Goal: Use online tool/utility: Utilize a website feature to perform a specific function

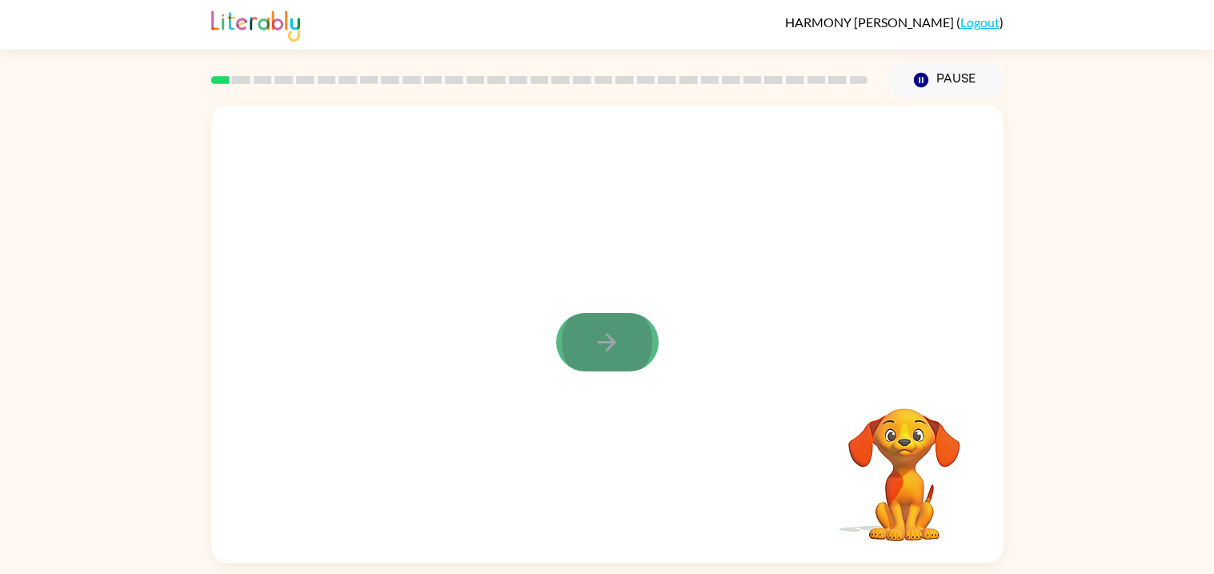
click at [628, 351] on button "button" at bounding box center [607, 342] width 102 height 58
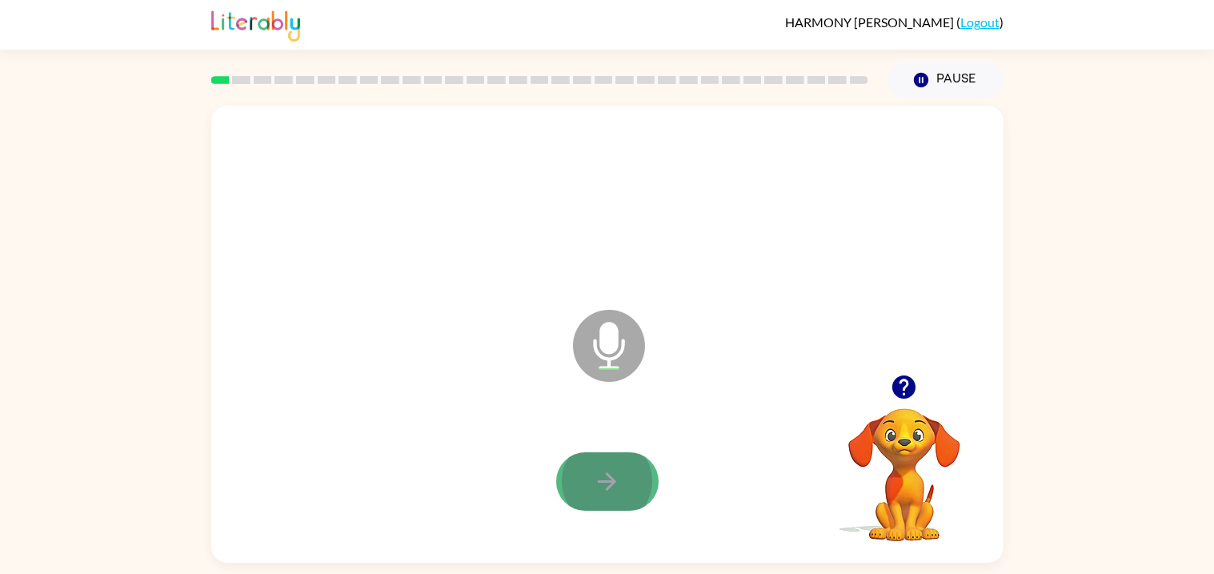
click at [605, 475] on icon "button" at bounding box center [607, 481] width 28 height 28
click at [622, 490] on button "button" at bounding box center [607, 481] width 102 height 58
click at [607, 494] on icon "button" at bounding box center [607, 481] width 28 height 28
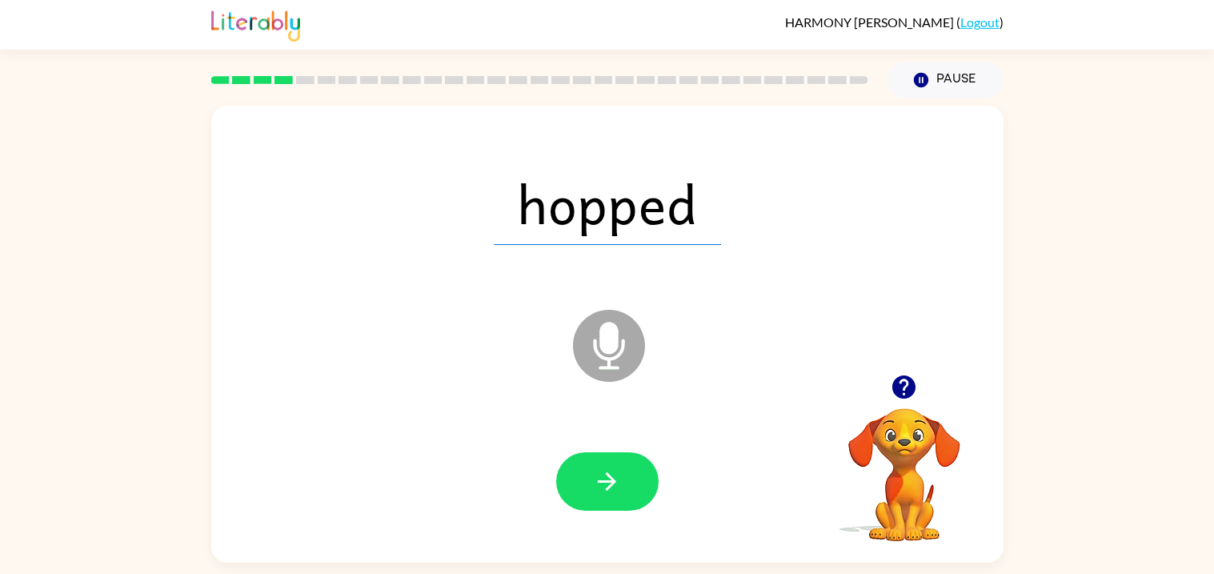
click at [607, 494] on icon "button" at bounding box center [607, 481] width 28 height 28
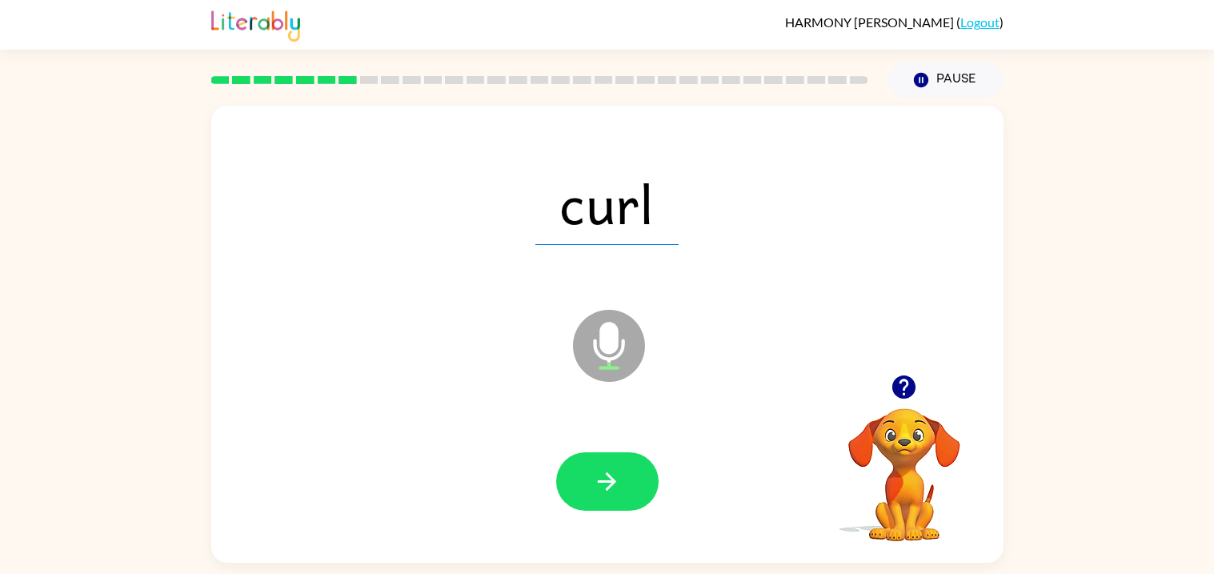
click at [607, 494] on icon "button" at bounding box center [607, 481] width 28 height 28
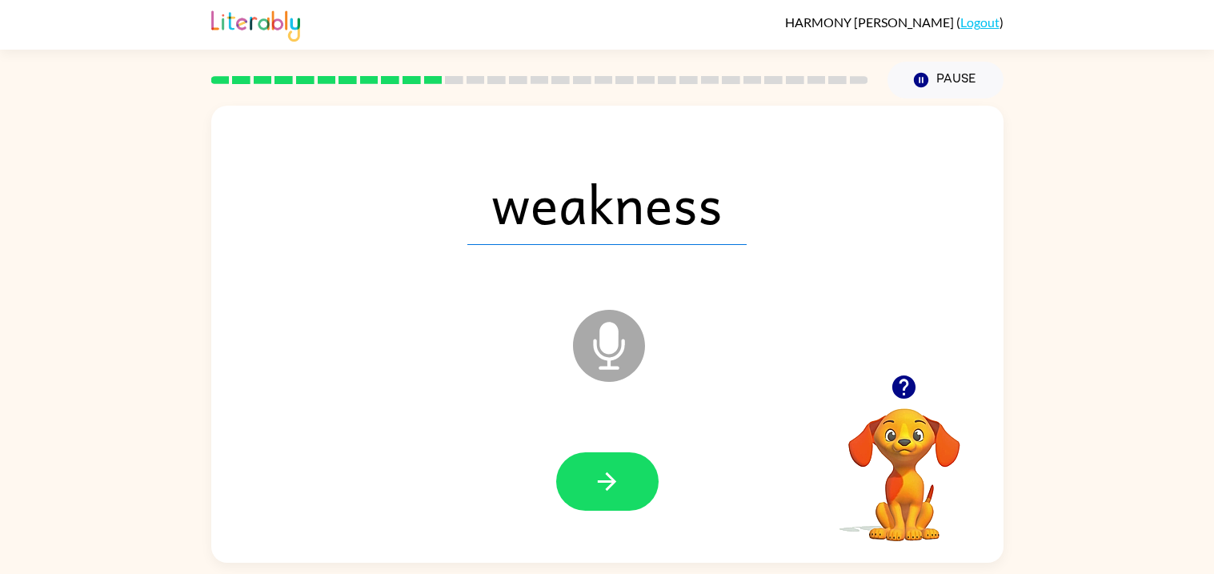
click at [607, 494] on icon "button" at bounding box center [607, 481] width 28 height 28
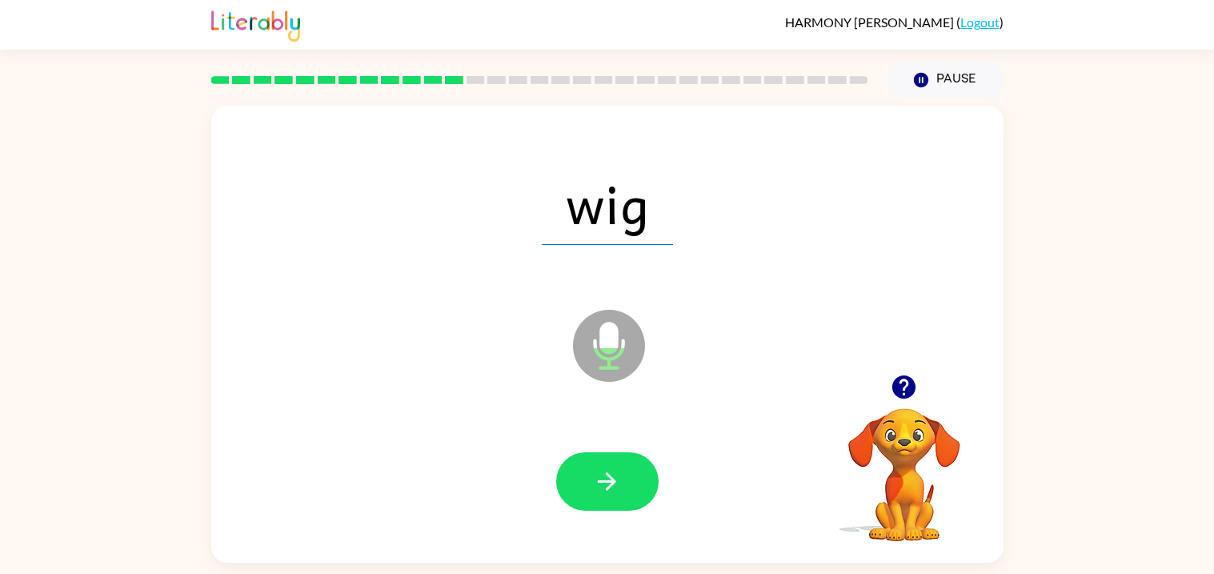
click at [607, 494] on icon "button" at bounding box center [607, 481] width 28 height 28
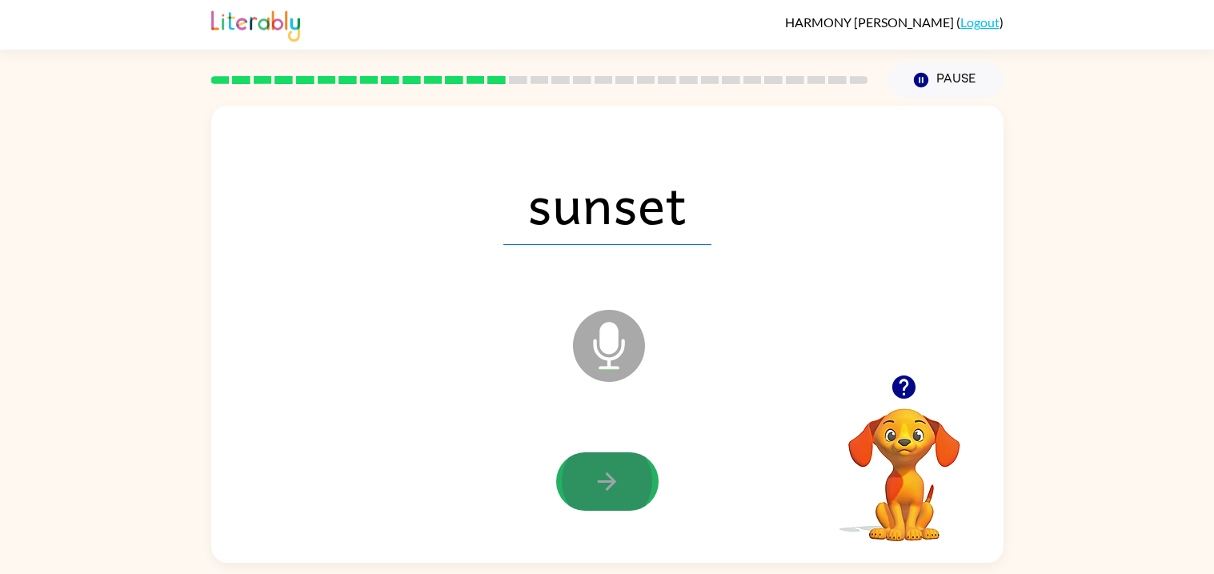
click at [607, 494] on icon "button" at bounding box center [607, 481] width 28 height 28
click at [607, 494] on div at bounding box center [607, 481] width 102 height 58
click at [607, 494] on icon "button" at bounding box center [607, 481] width 28 height 28
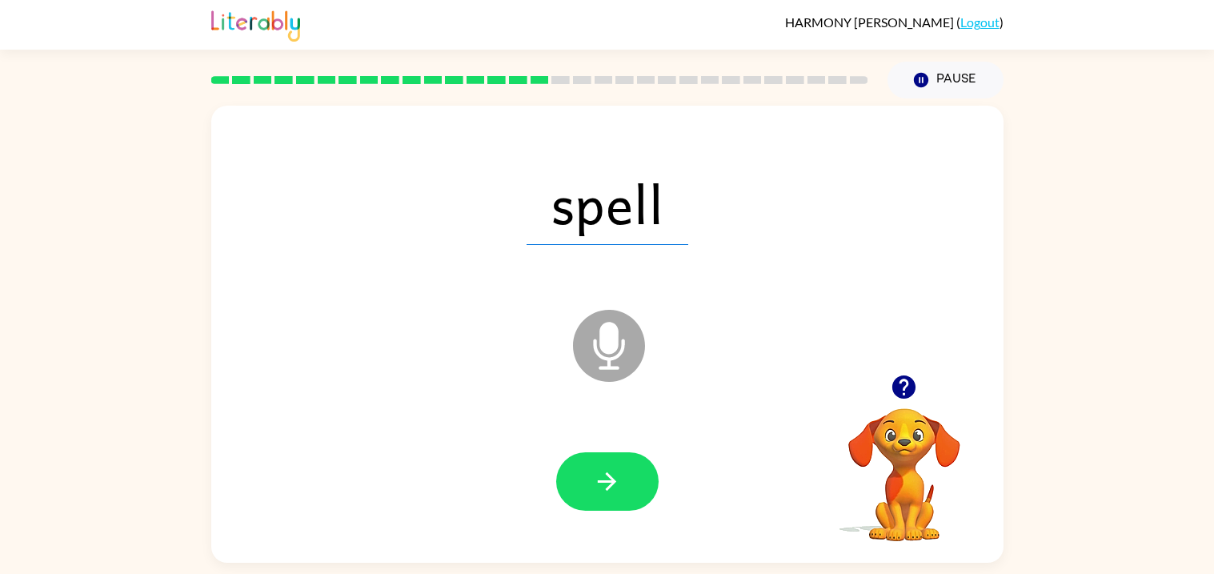
click at [607, 494] on icon "button" at bounding box center [607, 481] width 28 height 28
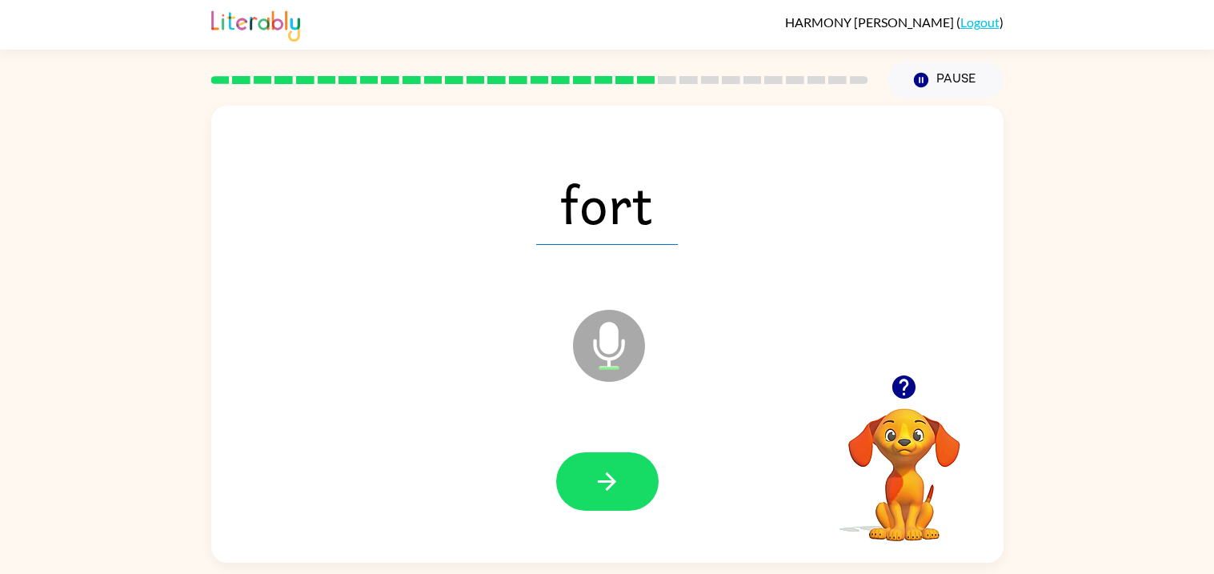
click at [607, 494] on icon "button" at bounding box center [607, 481] width 28 height 28
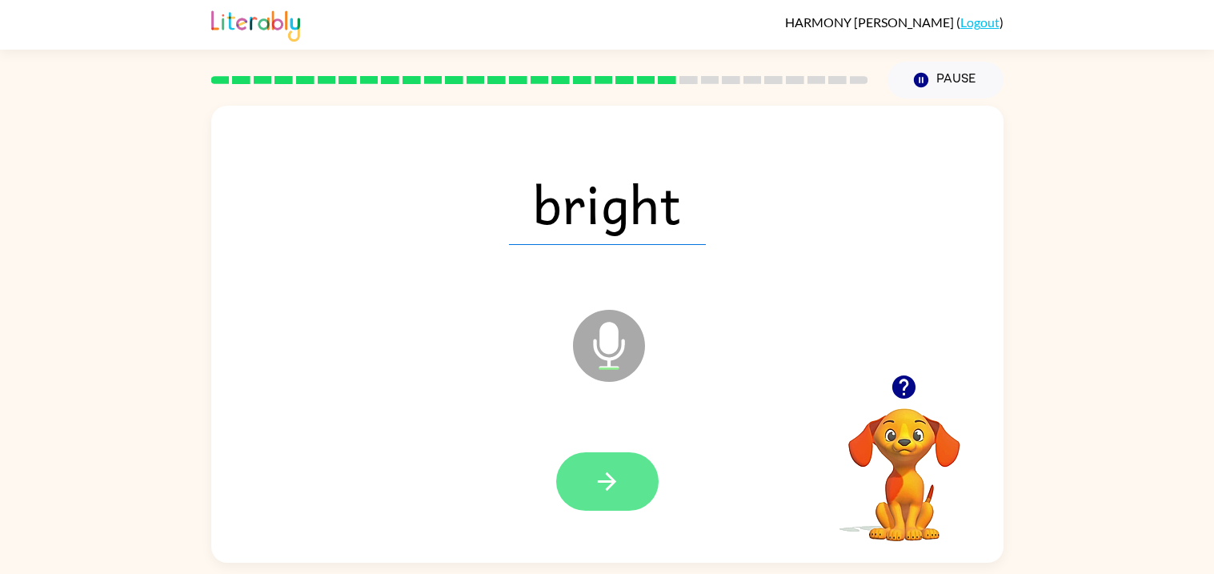
click at [605, 490] on icon "button" at bounding box center [607, 481] width 28 height 28
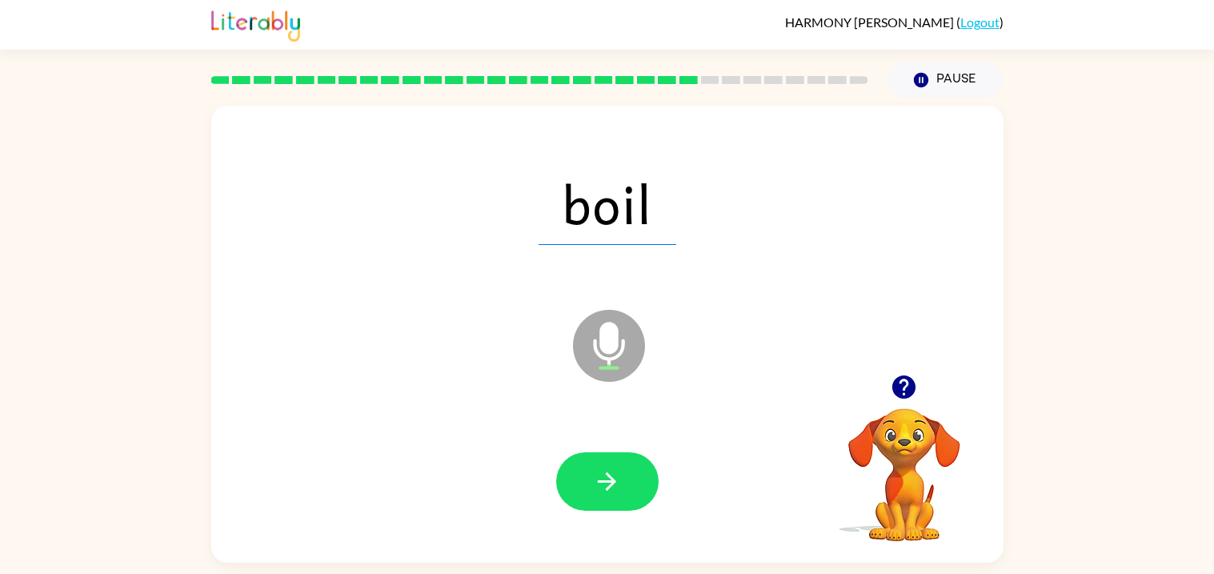
click at [605, 490] on icon "button" at bounding box center [607, 481] width 28 height 28
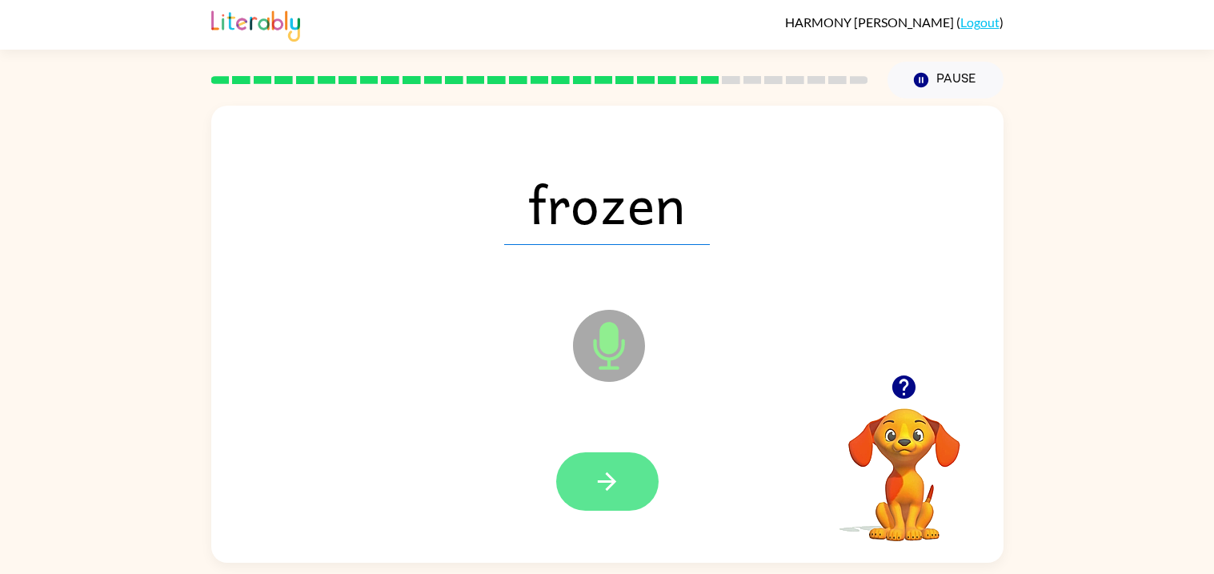
click at [605, 490] on icon "button" at bounding box center [607, 481] width 28 height 28
click at [611, 499] on button "button" at bounding box center [607, 481] width 102 height 58
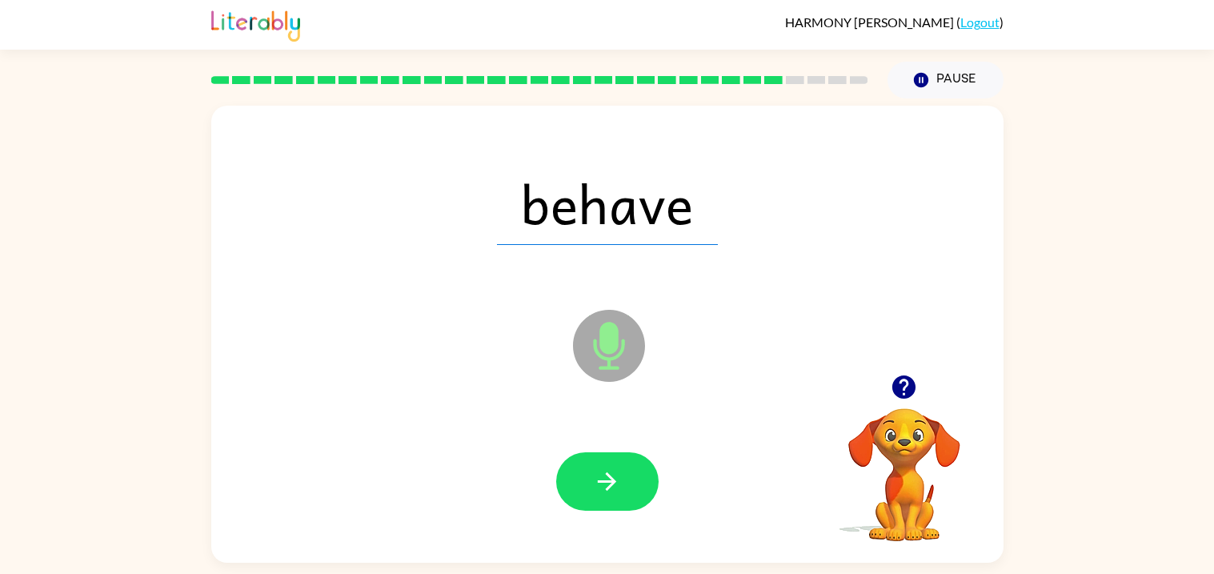
click at [611, 499] on button "button" at bounding box center [607, 481] width 102 height 58
click at [611, 499] on div at bounding box center [607, 481] width 102 height 58
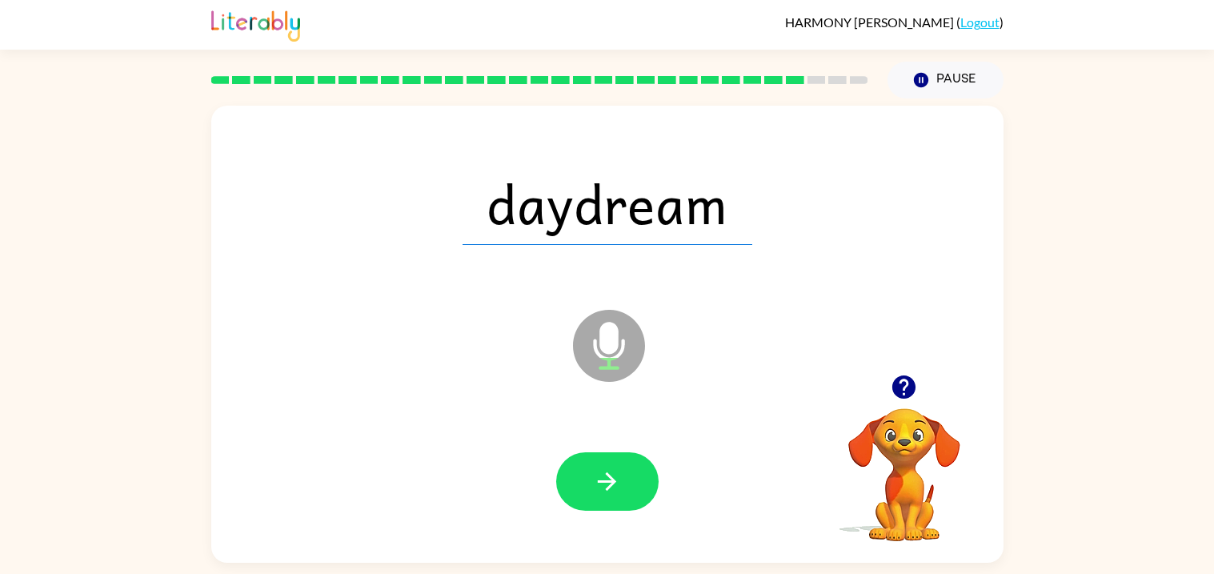
click at [611, 499] on button "button" at bounding box center [607, 481] width 102 height 58
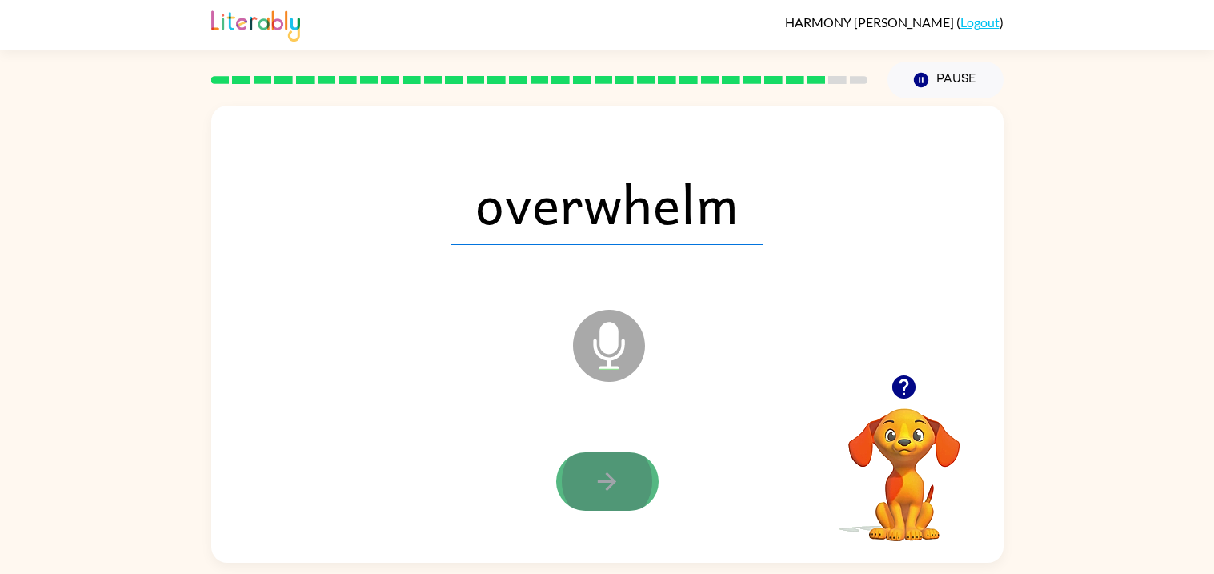
click at [611, 507] on button "button" at bounding box center [607, 481] width 102 height 58
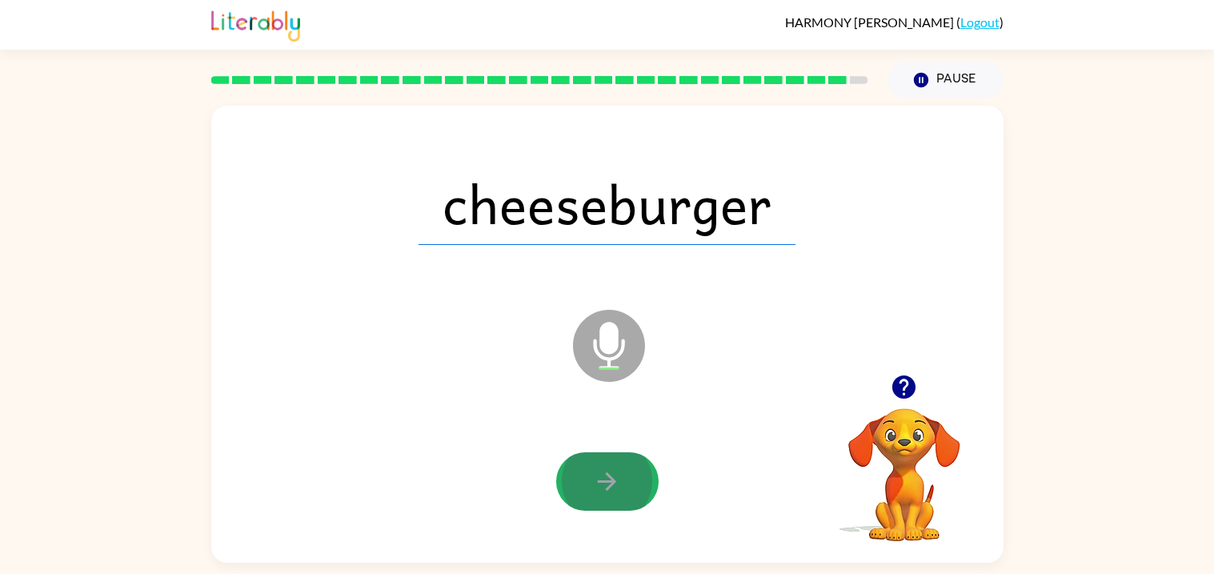
click at [611, 507] on button "button" at bounding box center [607, 481] width 102 height 58
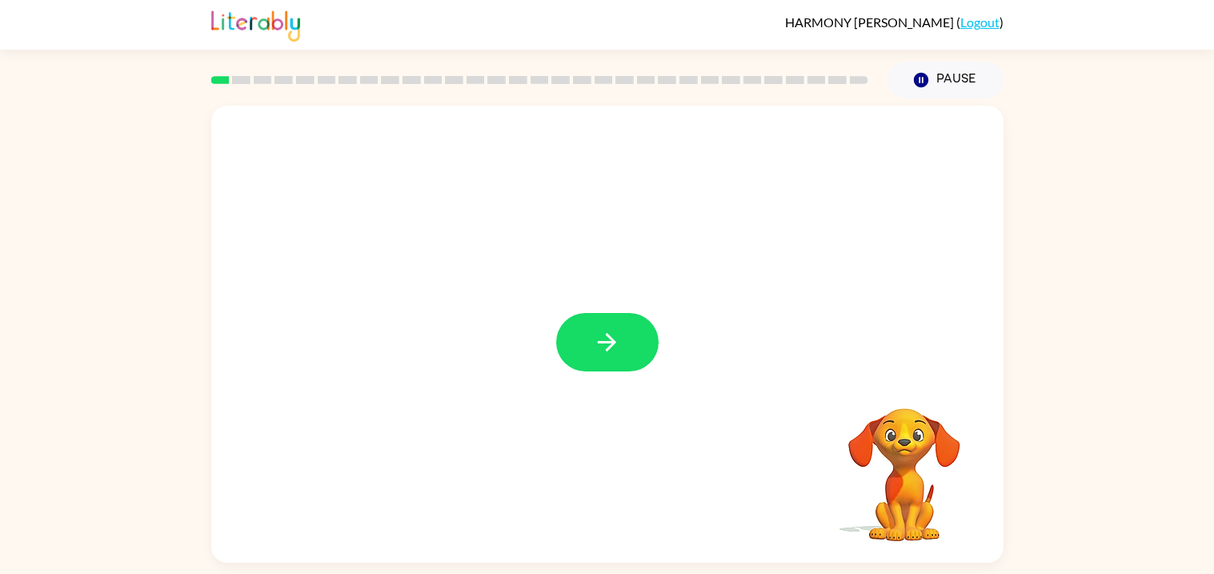
click at [608, 307] on div at bounding box center [607, 334] width 792 height 457
click at [599, 339] on icon "button" at bounding box center [607, 342] width 28 height 28
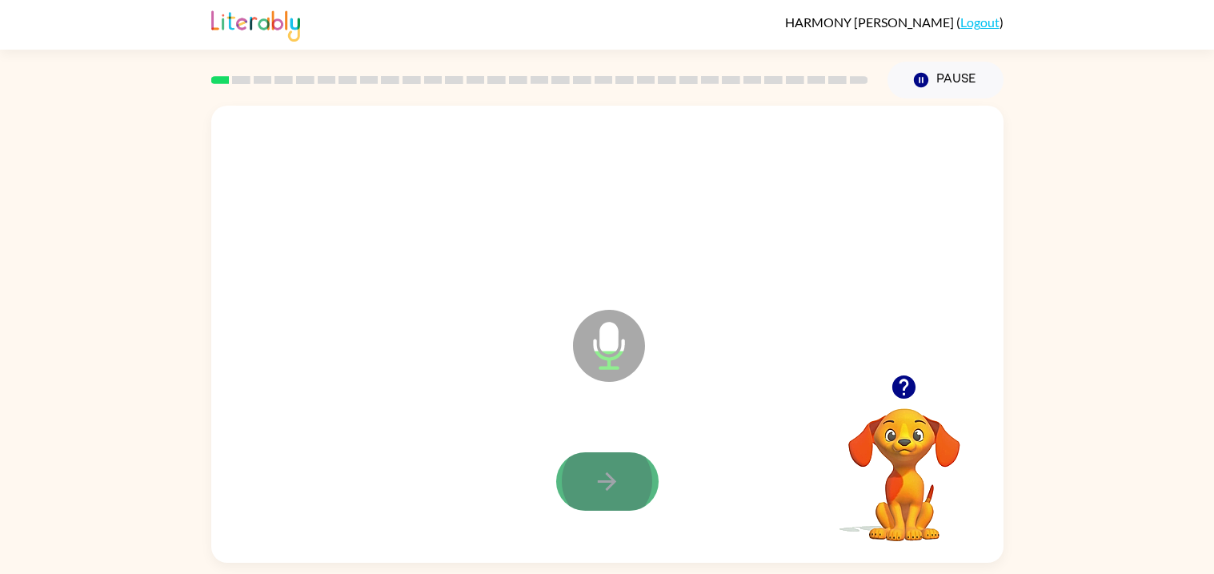
click at [610, 467] on icon "button" at bounding box center [607, 481] width 28 height 28
click at [905, 382] on icon "button" at bounding box center [903, 386] width 23 height 23
click at [596, 483] on icon "button" at bounding box center [607, 481] width 28 height 28
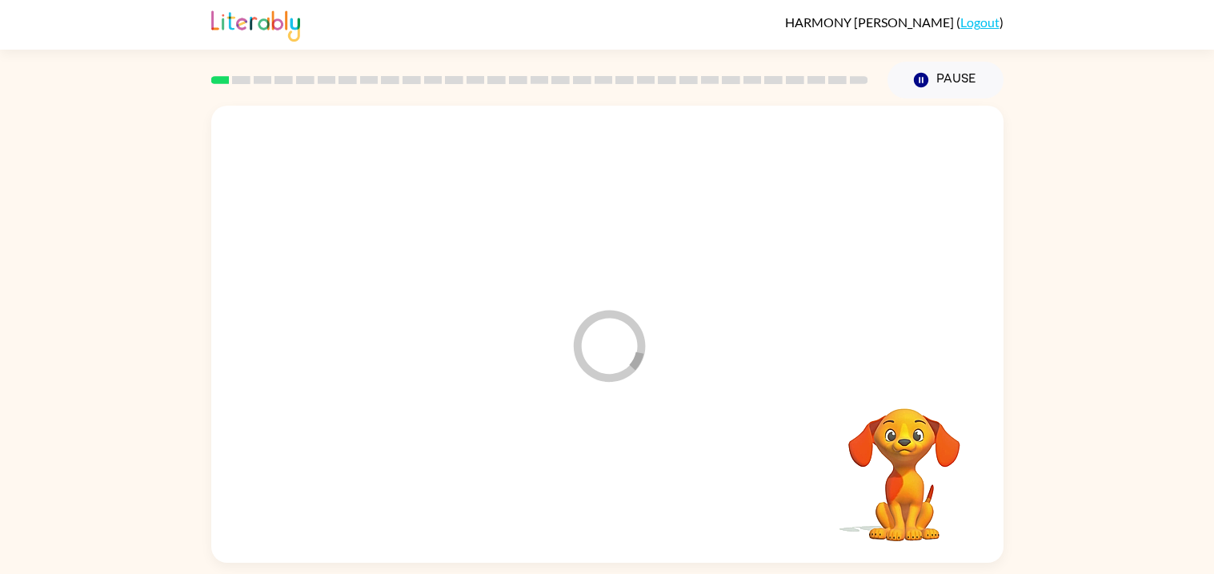
click at [596, 483] on div at bounding box center [607, 481] width 760 height 131
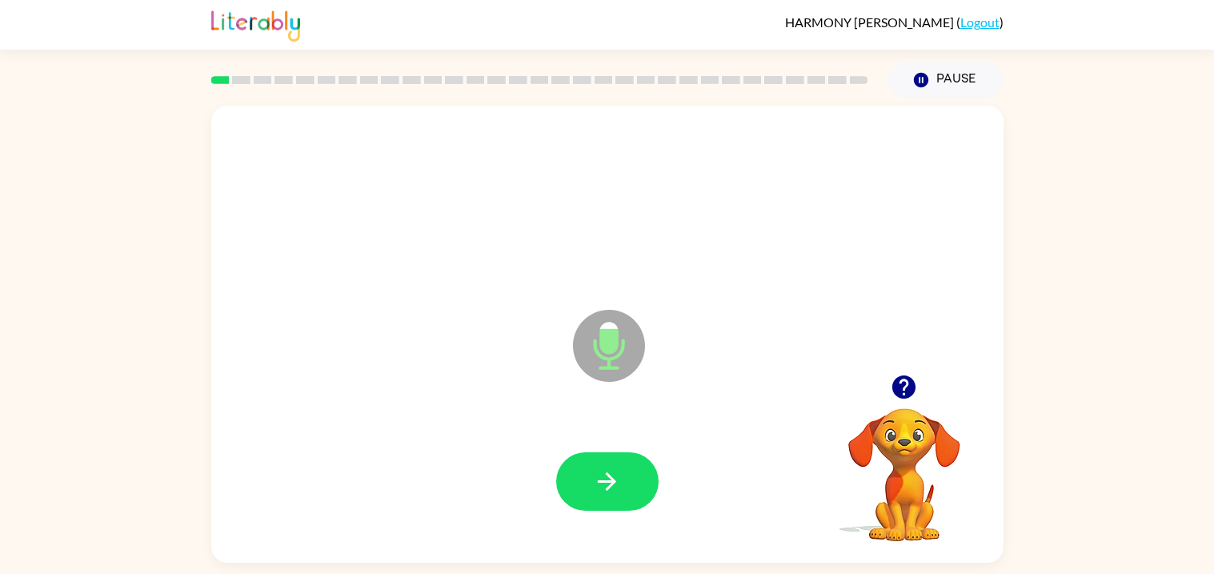
click at [596, 483] on icon "button" at bounding box center [607, 481] width 28 height 28
click at [903, 386] on icon "button" at bounding box center [903, 386] width 23 height 23
click at [646, 464] on button "button" at bounding box center [607, 481] width 102 height 58
click at [904, 384] on icon "button" at bounding box center [903, 386] width 23 height 23
click at [606, 479] on icon "button" at bounding box center [607, 481] width 28 height 28
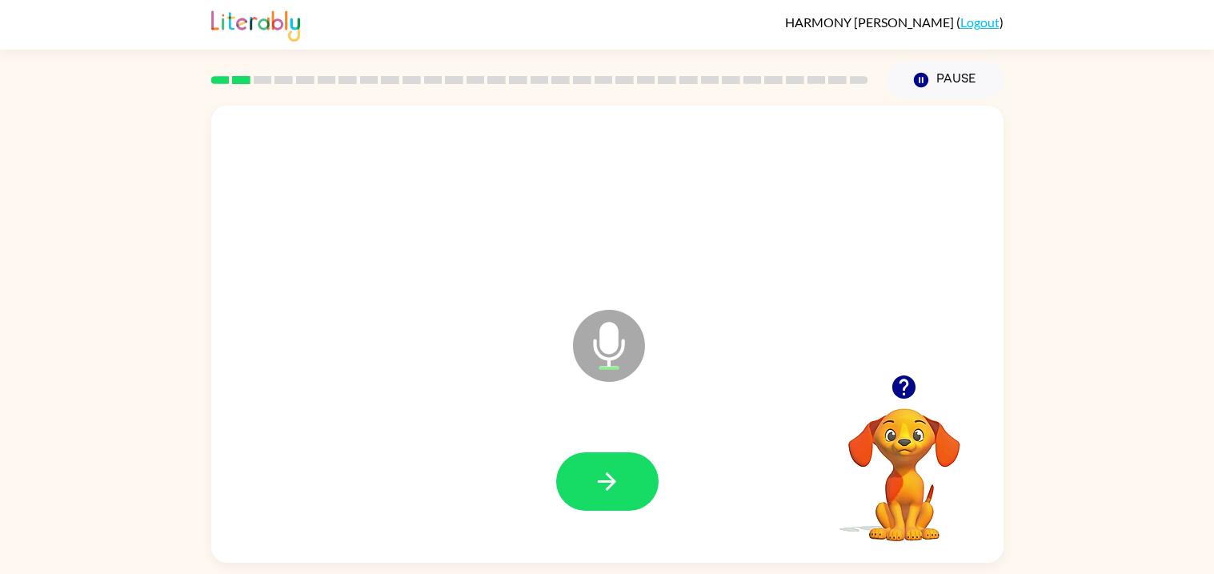
click at [606, 479] on icon "button" at bounding box center [607, 481] width 28 height 28
click at [907, 384] on icon "button" at bounding box center [904, 387] width 28 height 28
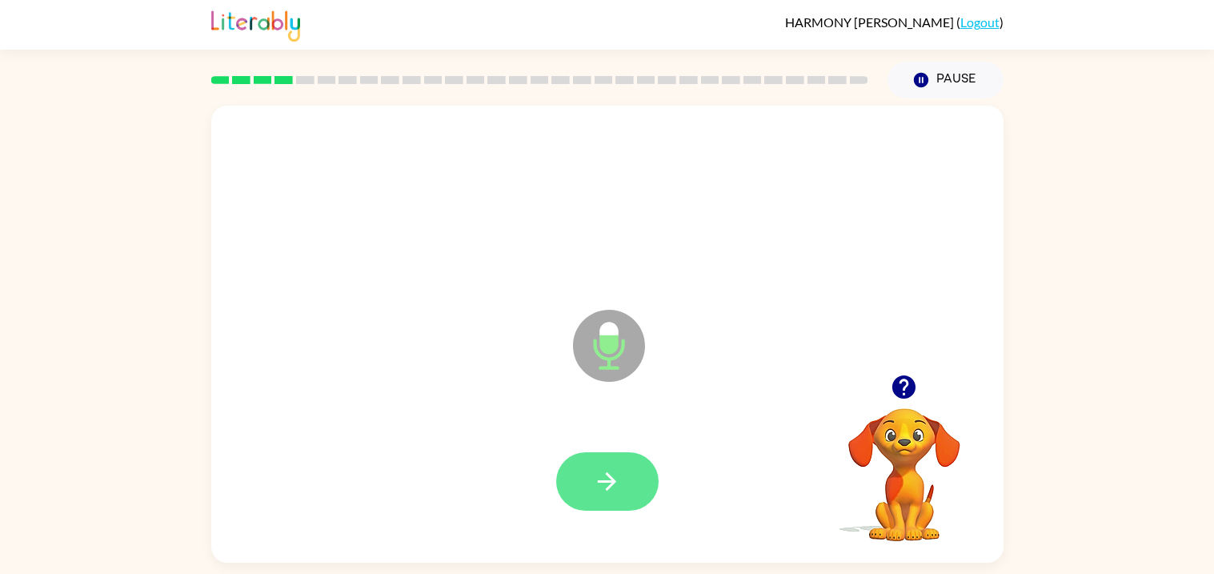
click at [639, 480] on button "button" at bounding box center [607, 481] width 102 height 58
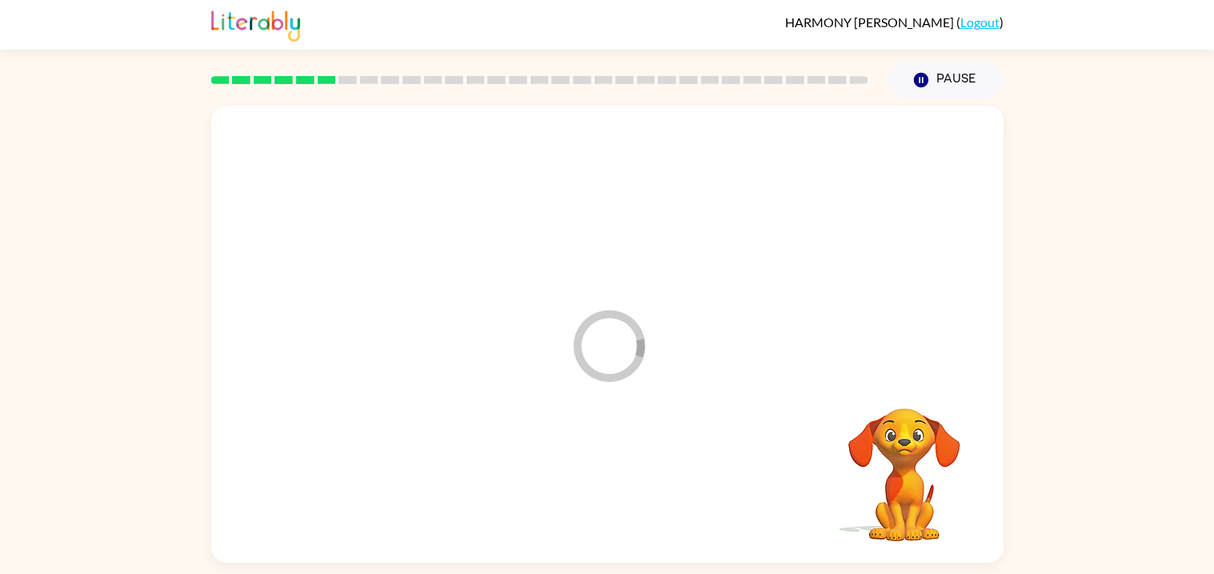
click at [639, 480] on div at bounding box center [607, 481] width 760 height 131
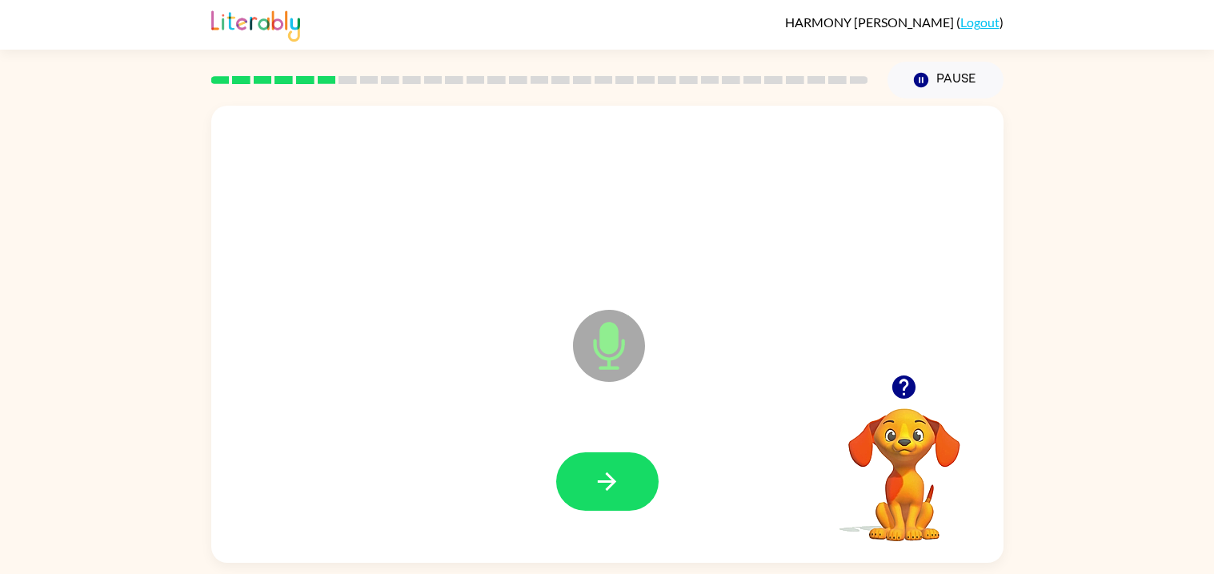
click at [639, 480] on button "button" at bounding box center [607, 481] width 102 height 58
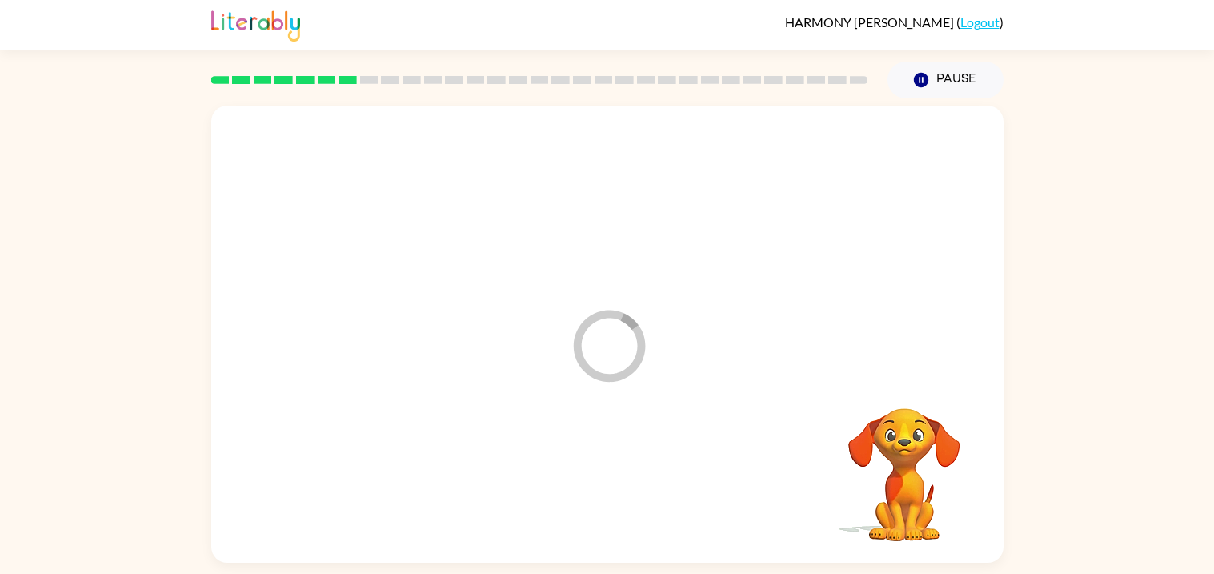
click at [639, 480] on div at bounding box center [607, 481] width 760 height 131
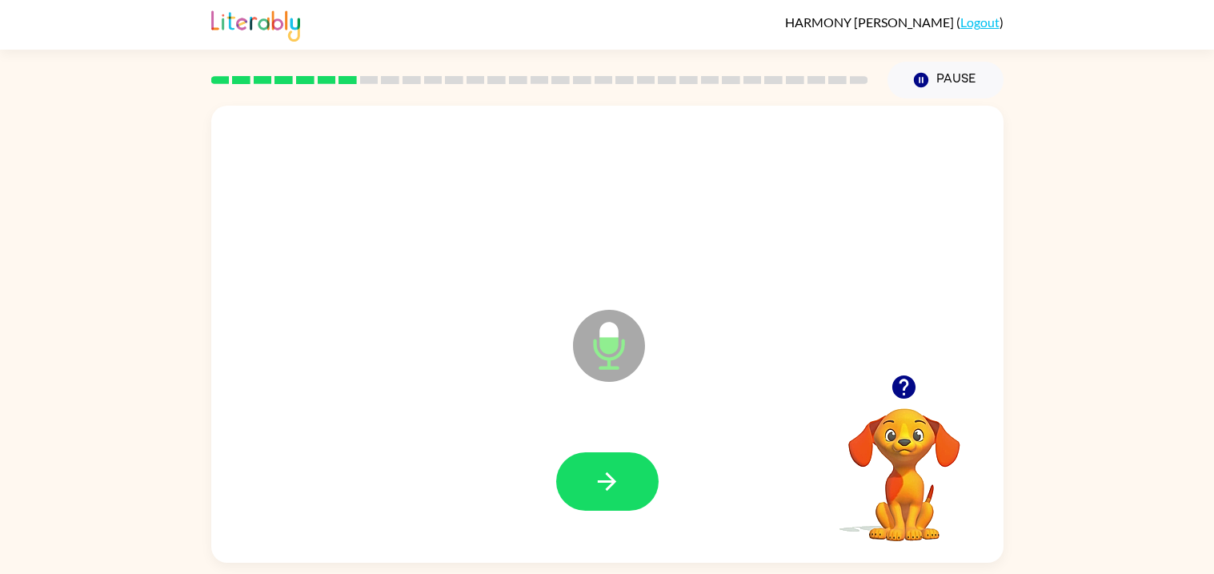
click at [639, 480] on button "button" at bounding box center [607, 481] width 102 height 58
click at [639, 480] on div at bounding box center [607, 481] width 102 height 58
click at [639, 480] on button "button" at bounding box center [607, 481] width 102 height 58
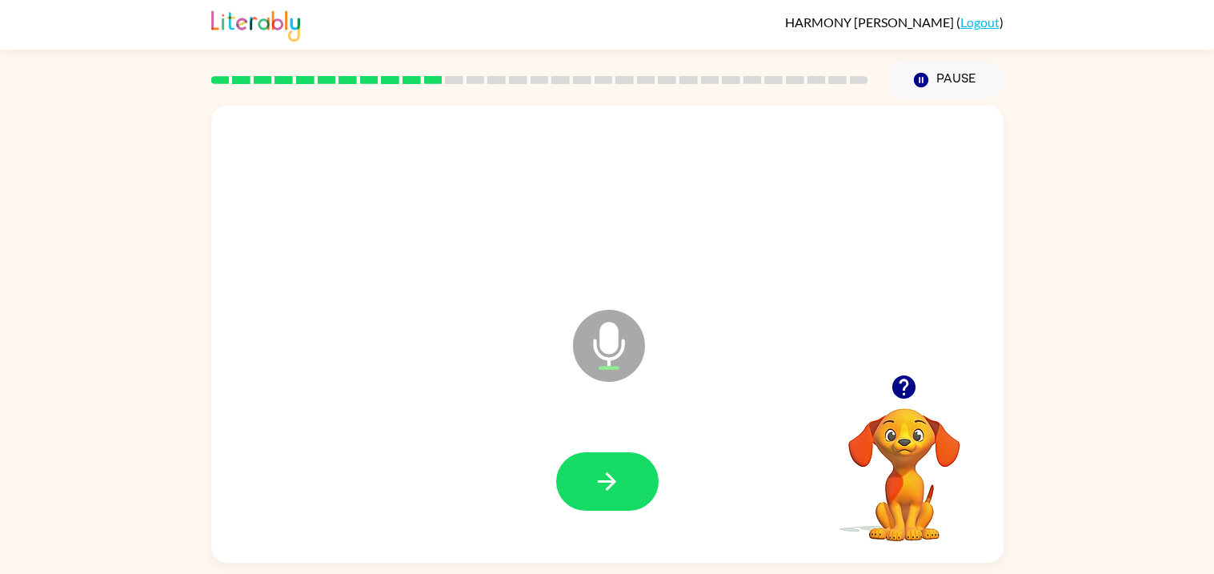
click at [639, 480] on button "button" at bounding box center [607, 481] width 102 height 58
click at [910, 380] on icon "button" at bounding box center [903, 386] width 23 height 23
click at [597, 517] on div at bounding box center [607, 481] width 760 height 131
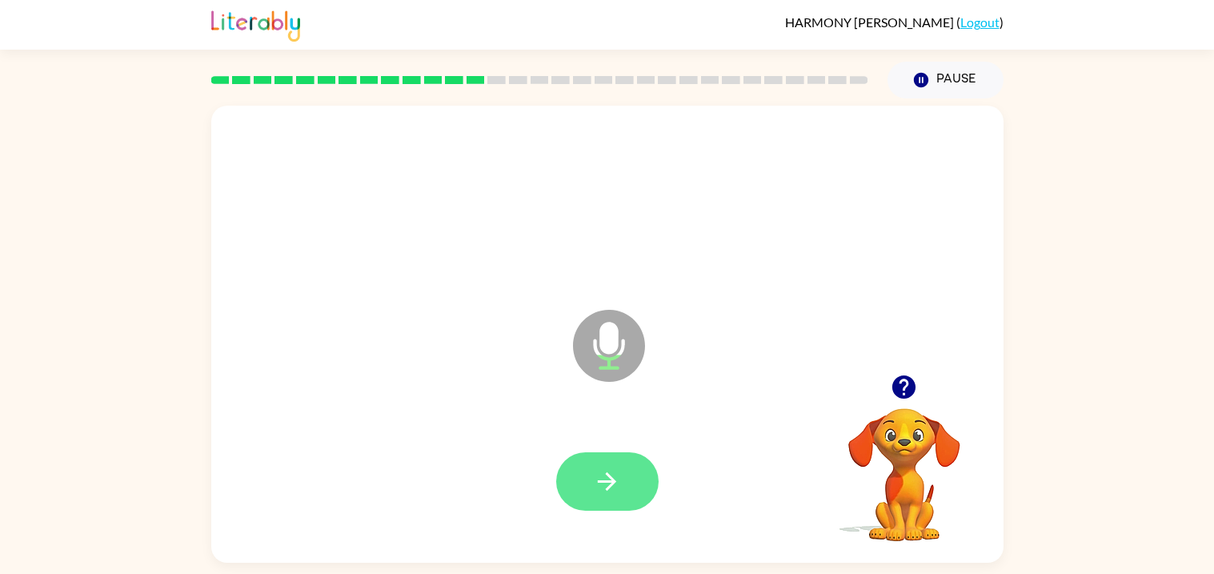
click at [589, 476] on button "button" at bounding box center [607, 481] width 102 height 58
click at [596, 479] on icon "button" at bounding box center [607, 481] width 28 height 28
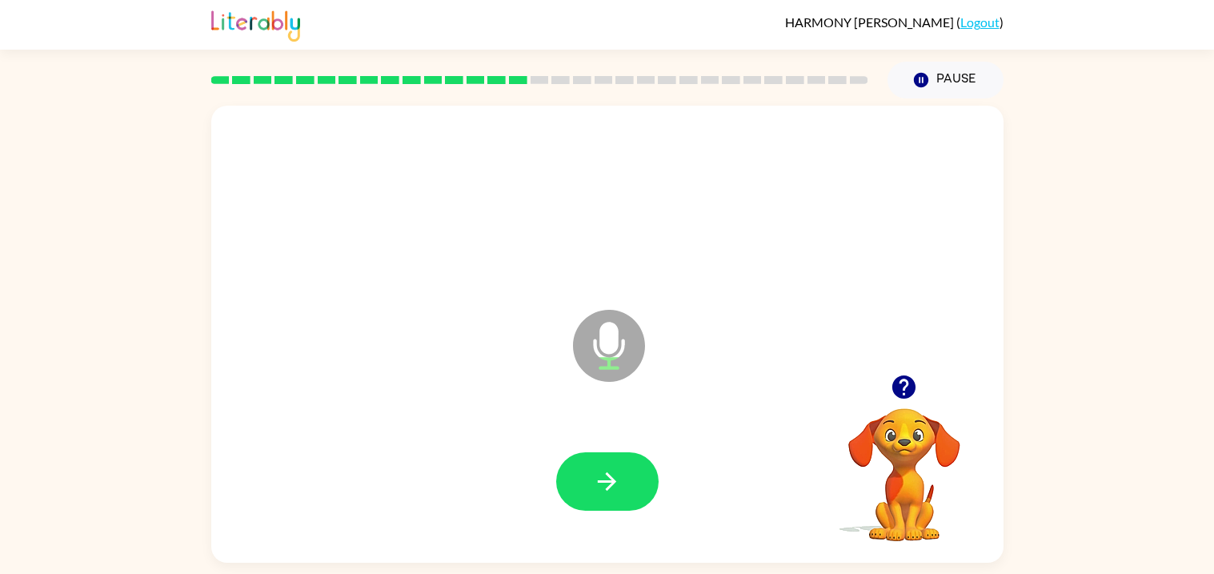
click at [596, 479] on icon "button" at bounding box center [607, 481] width 28 height 28
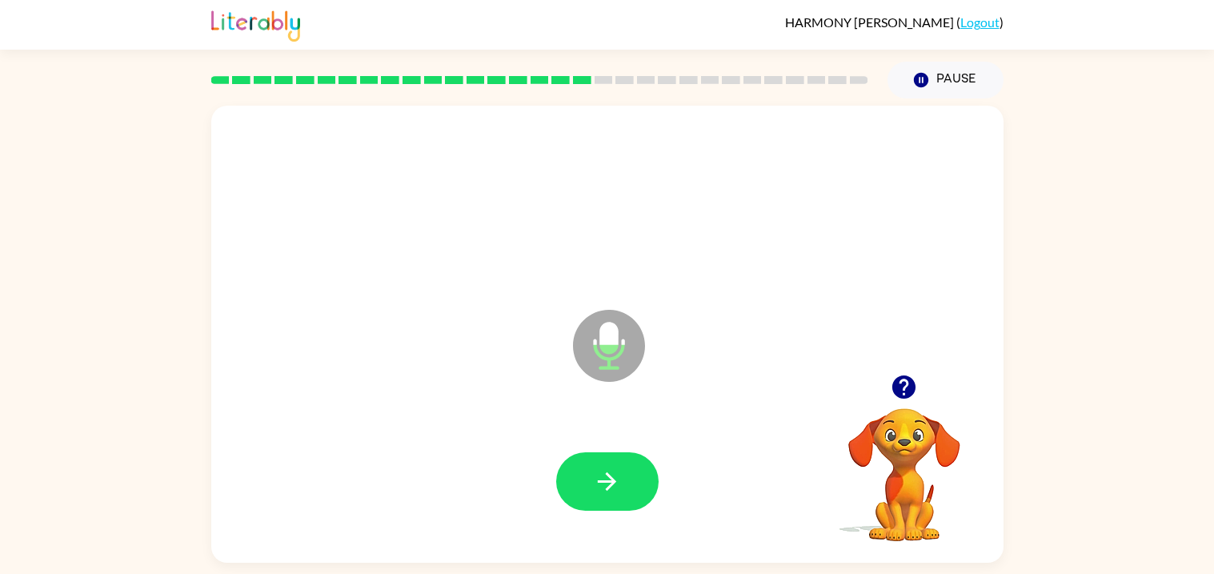
click at [596, 479] on icon "button" at bounding box center [607, 481] width 28 height 28
click at [907, 377] on icon "button" at bounding box center [903, 386] width 23 height 23
click at [584, 490] on button "button" at bounding box center [607, 481] width 102 height 58
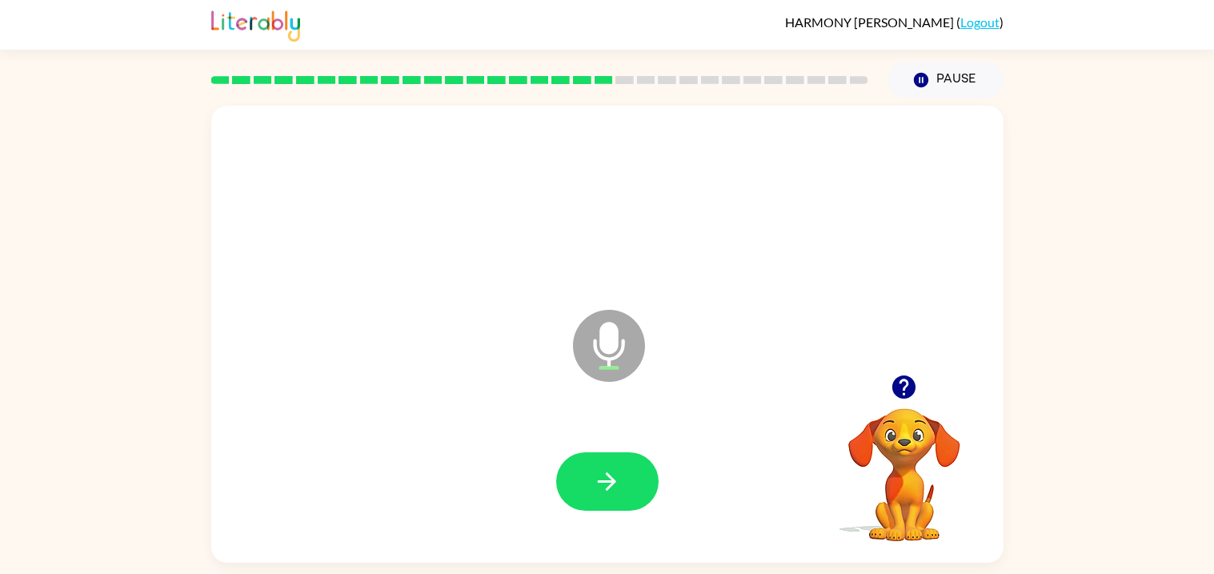
click at [584, 490] on button "button" at bounding box center [607, 481] width 102 height 58
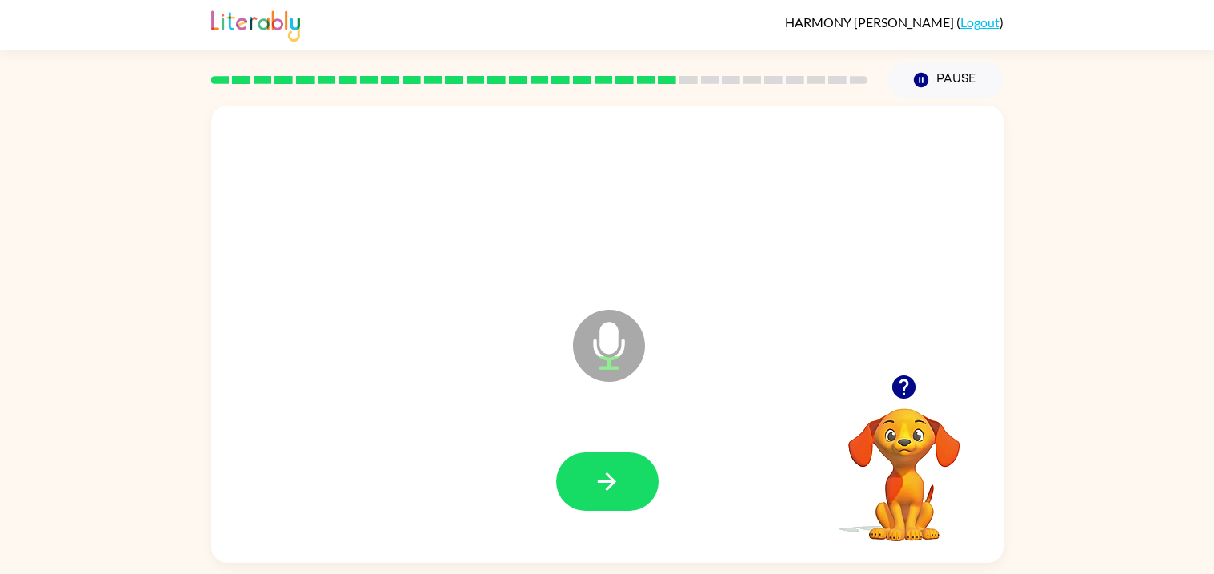
click at [584, 490] on button "button" at bounding box center [607, 481] width 102 height 58
click at [609, 491] on icon "button" at bounding box center [607, 481] width 28 height 28
click at [599, 487] on icon "button" at bounding box center [607, 481] width 28 height 28
click at [595, 479] on icon "button" at bounding box center [607, 481] width 28 height 28
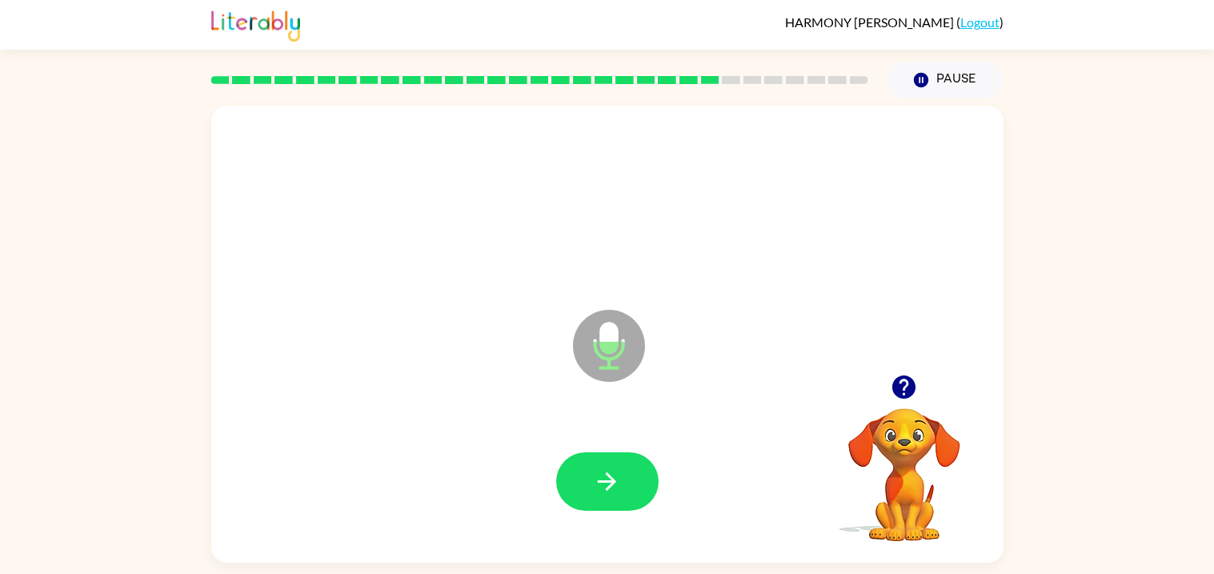
click at [595, 479] on icon "button" at bounding box center [607, 481] width 28 height 28
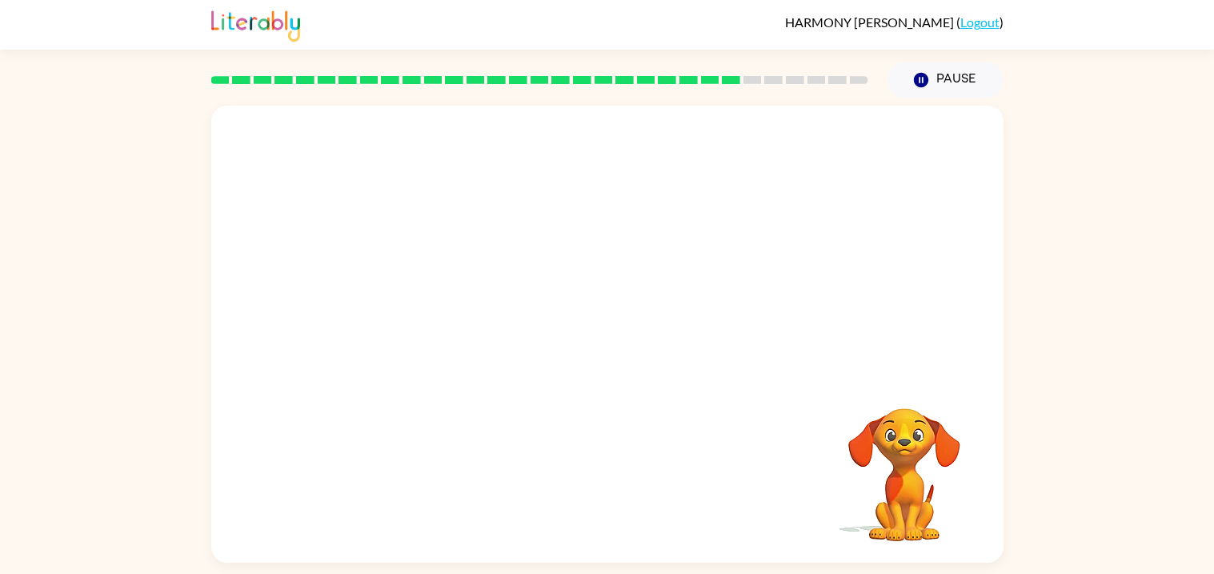
click at [595, 479] on div at bounding box center [607, 481] width 760 height 131
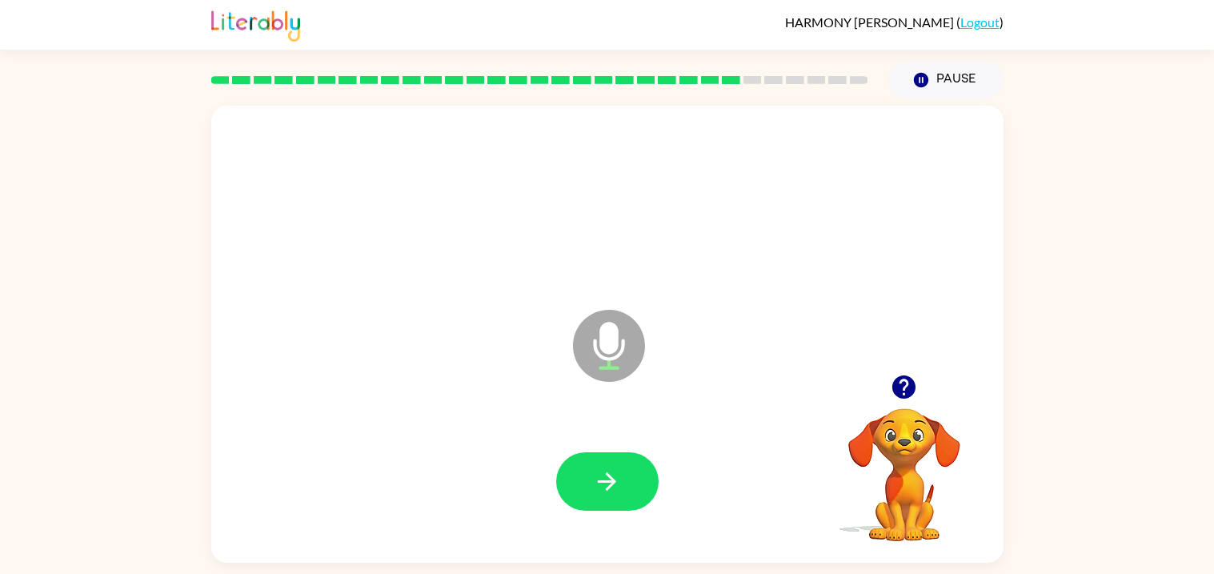
click at [600, 469] on icon "button" at bounding box center [607, 481] width 28 height 28
click at [610, 475] on icon "button" at bounding box center [607, 481] width 18 height 18
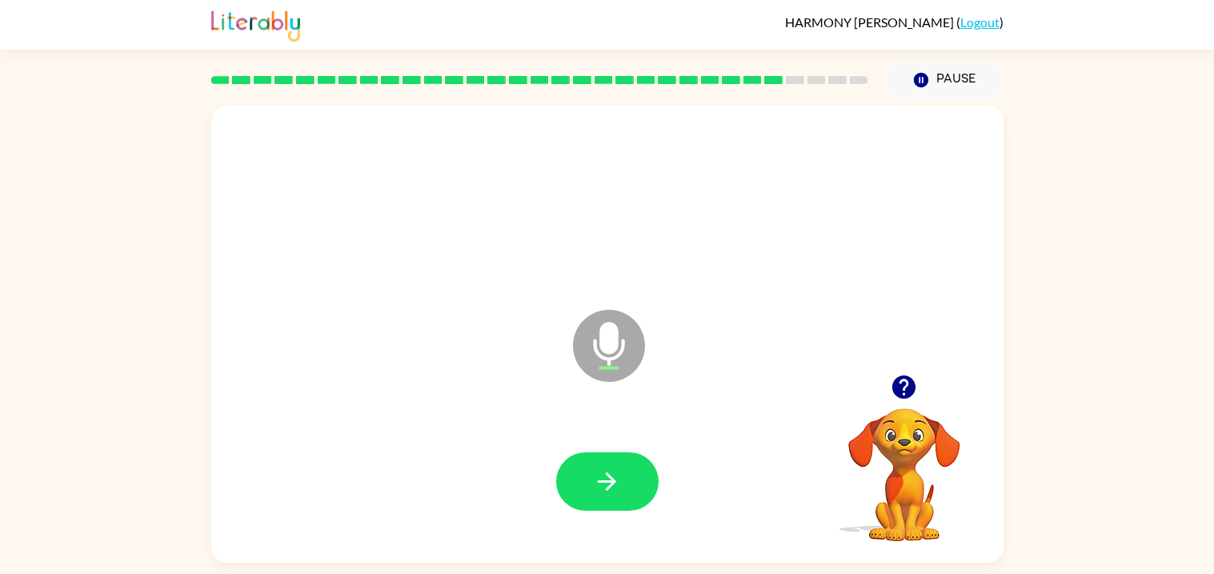
click at [610, 475] on icon "button" at bounding box center [607, 481] width 18 height 18
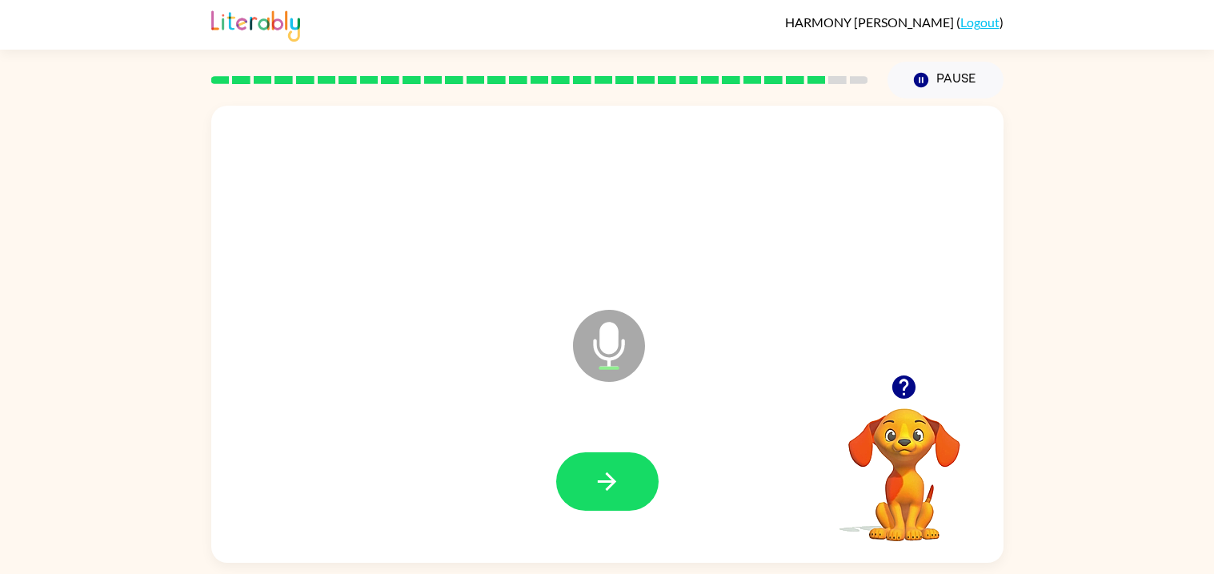
click at [610, 475] on icon "button" at bounding box center [607, 481] width 18 height 18
